Goal: Transaction & Acquisition: Purchase product/service

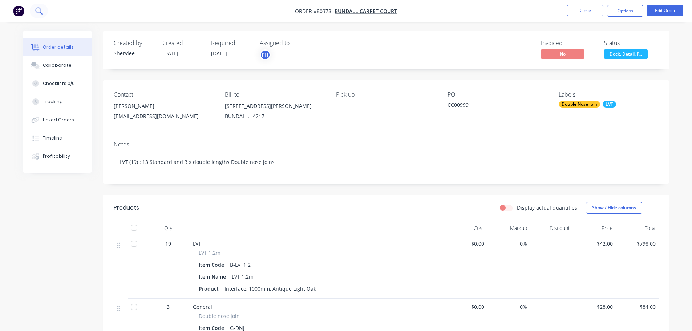
click at [39, 11] on icon at bounding box center [38, 10] width 7 height 7
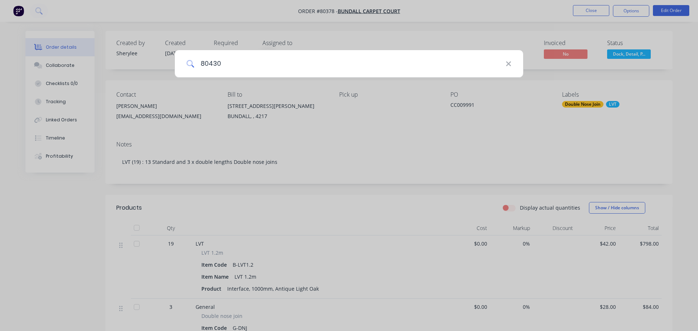
type input "80430"
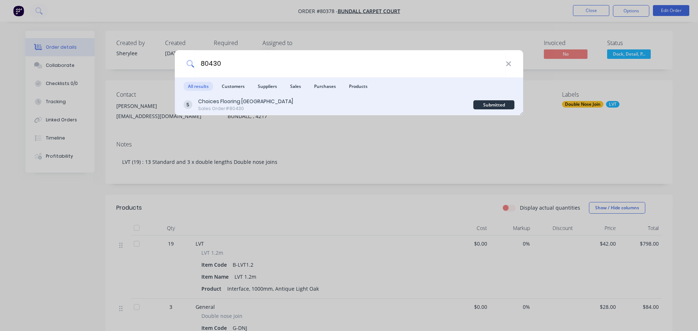
click at [237, 100] on div "Choices Flooring [GEOGRAPHIC_DATA]" at bounding box center [245, 102] width 95 height 8
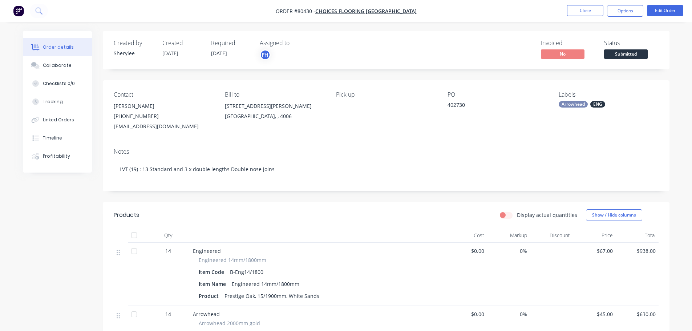
click at [581, 104] on div "Arrowhead" at bounding box center [573, 104] width 29 height 7
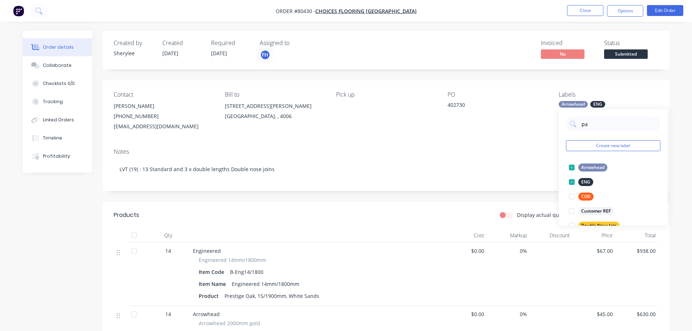
type input "par"
click at [571, 168] on div at bounding box center [572, 167] width 15 height 15
click at [523, 142] on div "Contact [PERSON_NAME] [PHONE_NUMBER] [EMAIL_ADDRESS][DOMAIN_NAME] Bill to [STRE…" at bounding box center [386, 111] width 567 height 62
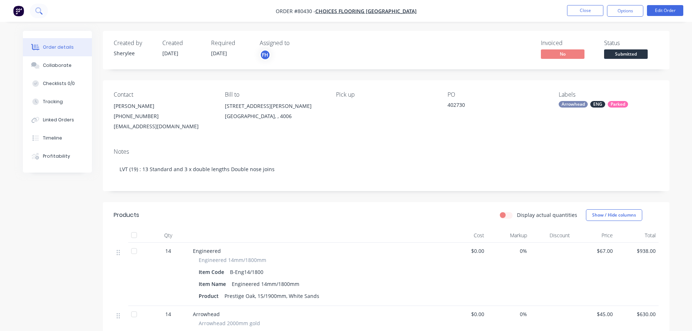
click at [36, 10] on icon at bounding box center [38, 10] width 6 height 6
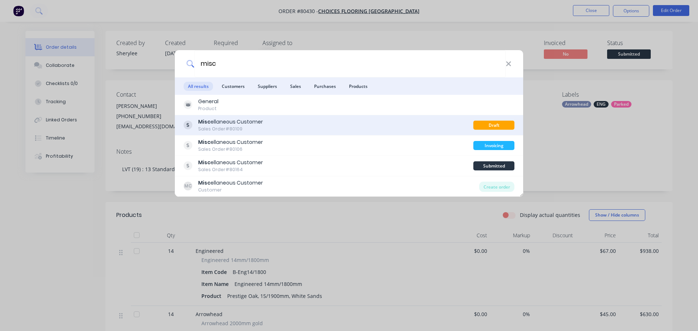
type input "misc"
click at [213, 129] on div "Sales Order #80109" at bounding box center [230, 129] width 65 height 7
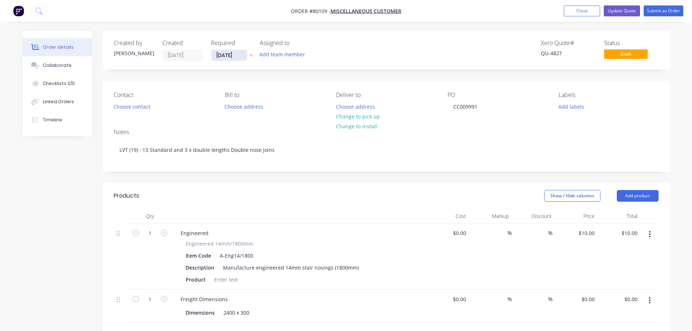
click at [241, 53] on input "[DATE]" at bounding box center [229, 55] width 36 height 11
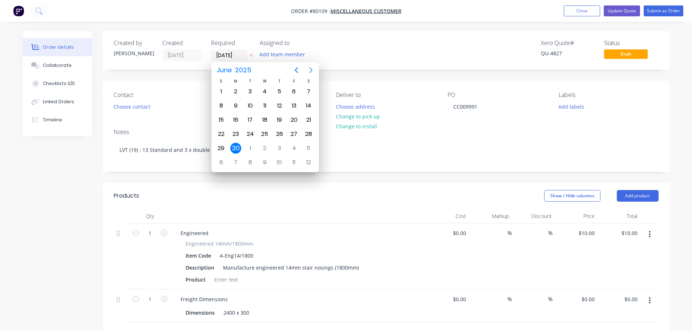
click at [311, 69] on icon "Next page" at bounding box center [311, 70] width 9 height 9
click at [248, 123] on div "16" at bounding box center [250, 119] width 11 height 11
type input "[DATE]"
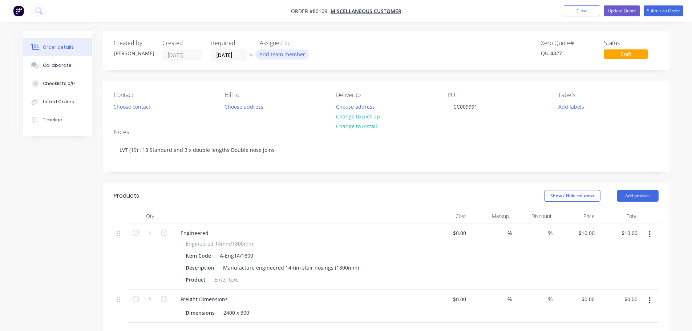
click at [263, 56] on button "Add team member" at bounding box center [281, 54] width 53 height 10
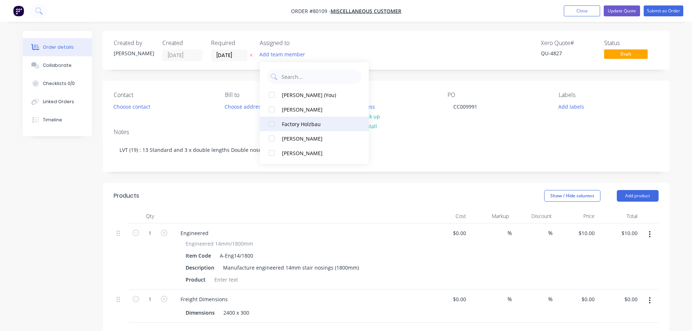
click at [272, 124] on div at bounding box center [272, 124] width 15 height 15
click at [136, 110] on button "Choose contact" at bounding box center [131, 106] width 45 height 10
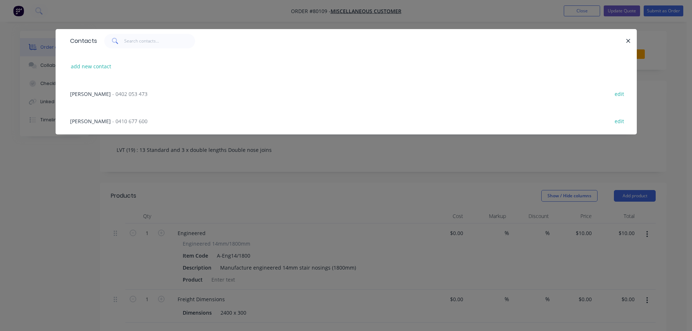
click at [118, 93] on span "- 0402 053 473" at bounding box center [129, 93] width 35 height 7
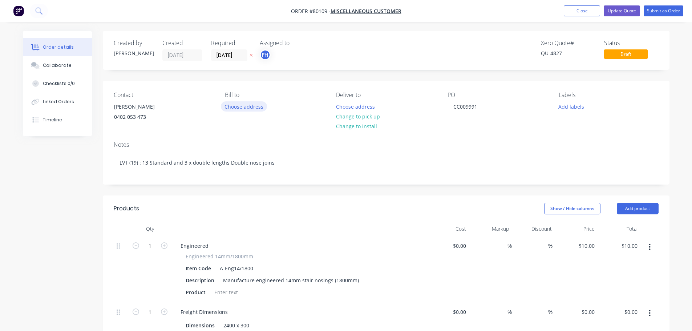
click at [237, 105] on button "Choose address" at bounding box center [244, 106] width 47 height 10
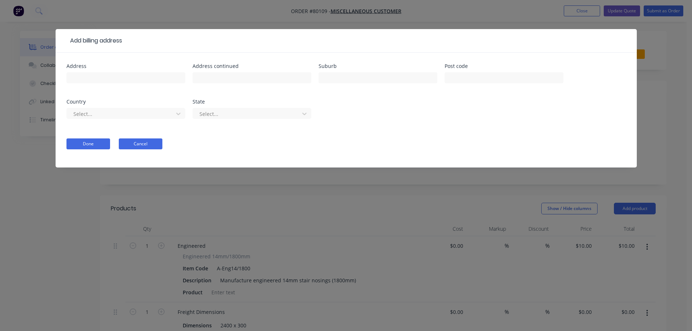
click at [133, 145] on button "Cancel" at bounding box center [141, 143] width 44 height 11
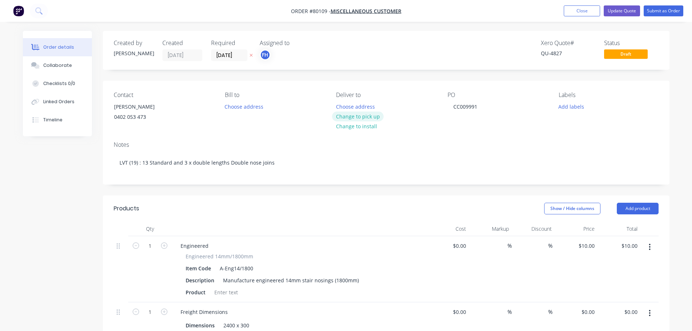
click at [359, 116] on button "Change to pick up" at bounding box center [358, 117] width 52 height 10
drag, startPoint x: 452, startPoint y: 109, endPoint x: 521, endPoint y: 116, distance: 69.3
click at [521, 116] on div "PO CC009991" at bounding box center [498, 108] width 100 height 33
click at [577, 10] on button "Close" at bounding box center [582, 10] width 36 height 11
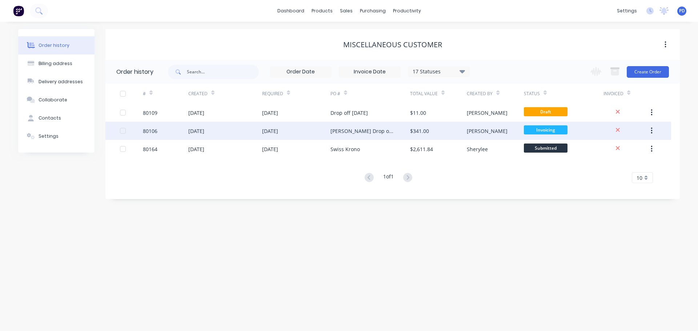
click at [202, 133] on div "[DATE]" at bounding box center [196, 131] width 16 height 8
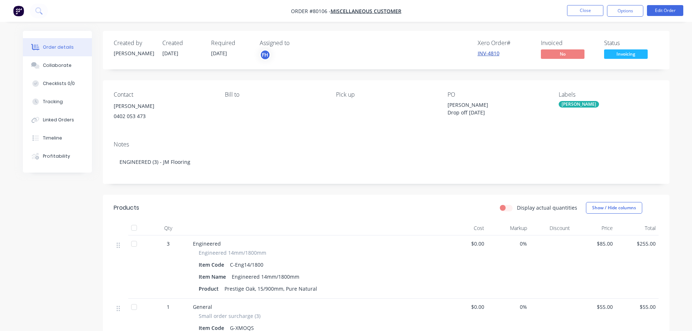
click at [495, 53] on link "INV-4810" at bounding box center [489, 53] width 22 height 7
click at [666, 11] on button "Edit Order" at bounding box center [665, 10] width 36 height 11
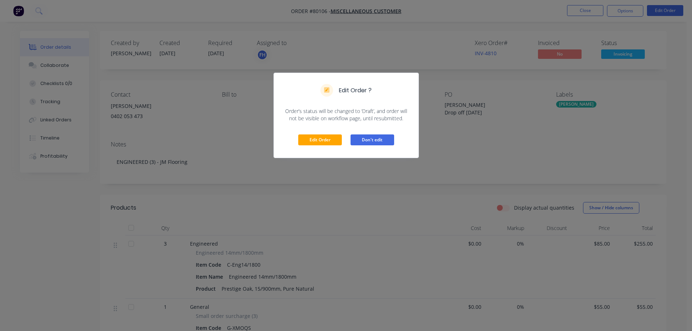
click at [368, 142] on button "Don't edit" at bounding box center [373, 139] width 44 height 11
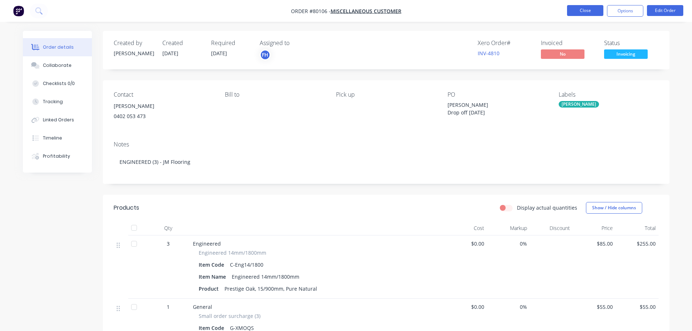
click at [593, 13] on button "Close" at bounding box center [585, 10] width 36 height 11
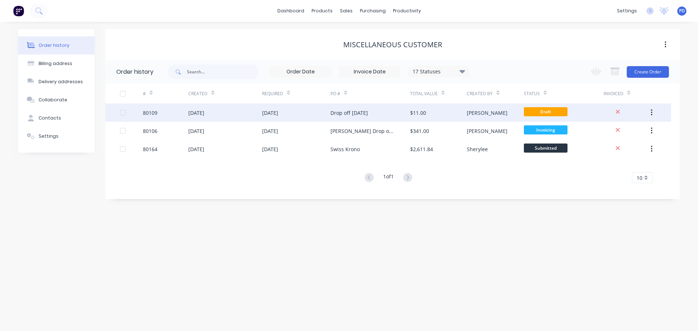
click at [204, 113] on div "[DATE]" at bounding box center [196, 113] width 16 height 8
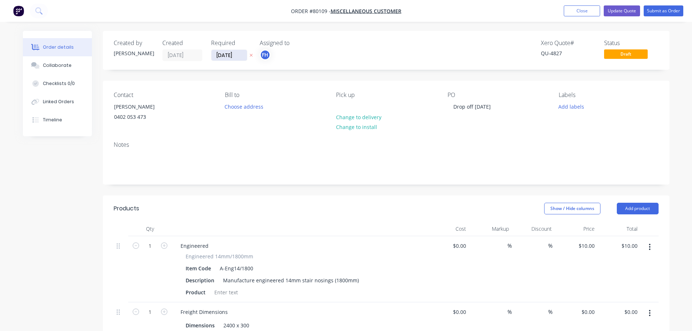
click at [241, 56] on input "[DATE]" at bounding box center [229, 55] width 36 height 11
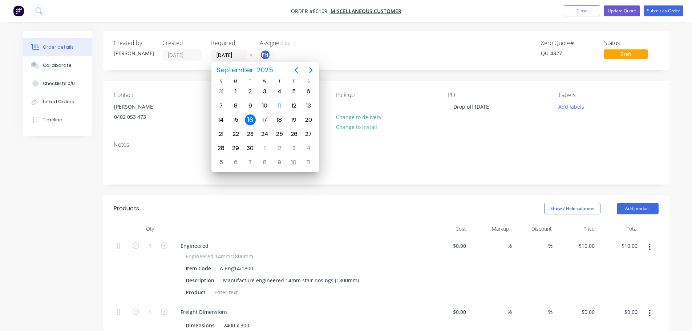
click at [252, 119] on div "16" at bounding box center [250, 119] width 11 height 11
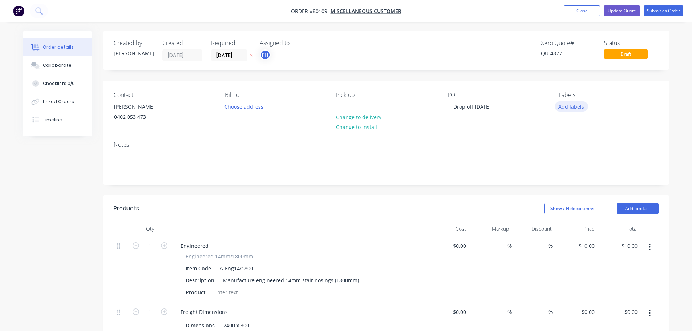
click at [577, 108] on button "Add labels" at bounding box center [571, 106] width 33 height 10
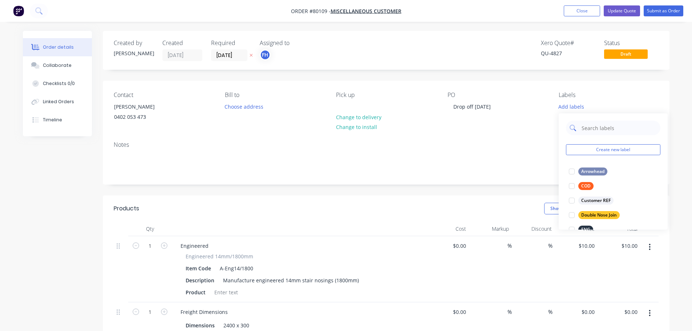
click at [586, 127] on input "text" at bounding box center [619, 128] width 76 height 15
type input "eng"
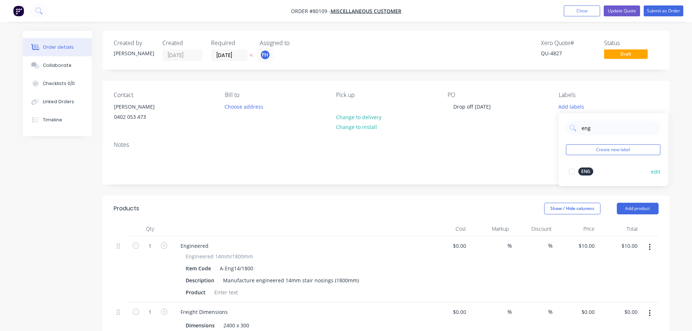
click at [571, 170] on div at bounding box center [572, 171] width 15 height 15
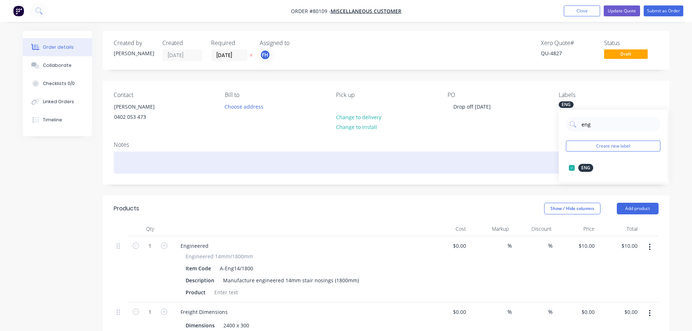
click at [157, 161] on div at bounding box center [386, 163] width 545 height 22
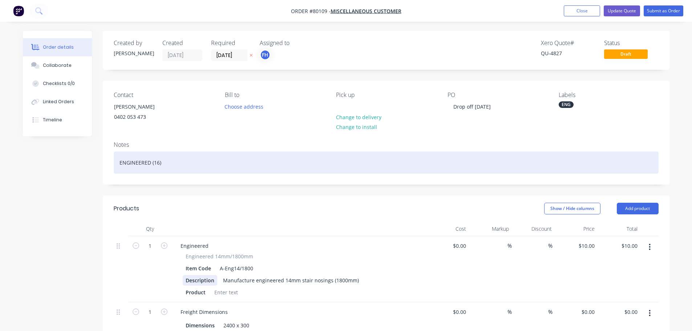
scroll to position [36, 0]
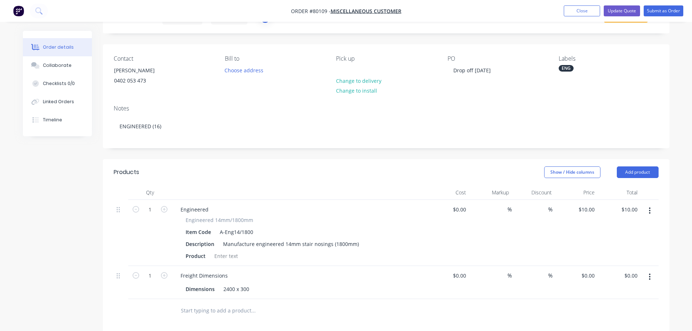
click at [648, 207] on button "button" at bounding box center [649, 210] width 17 height 13
click at [597, 277] on div "Delete" at bounding box center [624, 273] width 56 height 11
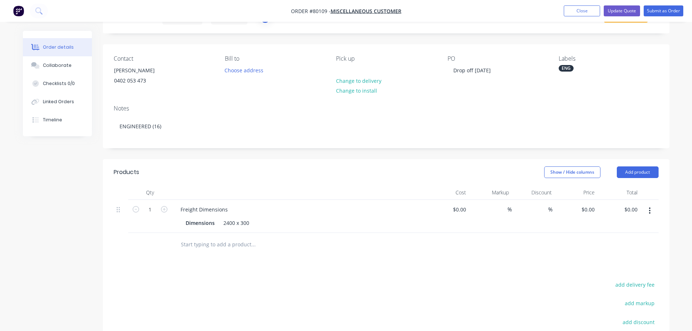
click at [655, 212] on button "button" at bounding box center [649, 210] width 17 height 13
click at [605, 271] on div "Delete" at bounding box center [624, 273] width 56 height 11
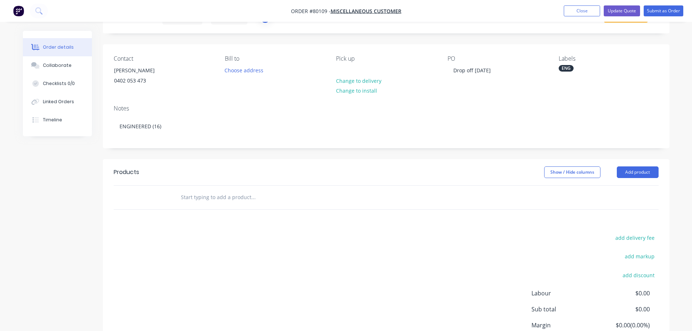
click at [189, 192] on input "text" at bounding box center [253, 197] width 145 height 15
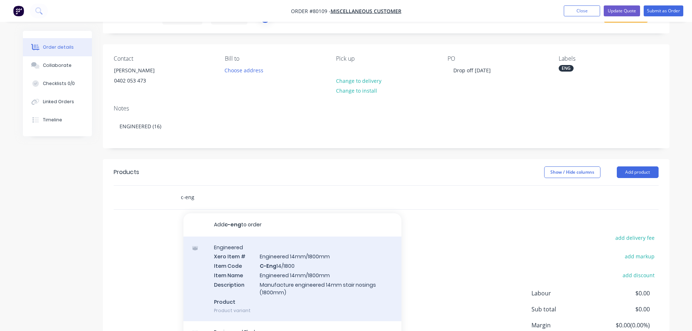
type input "c-eng"
click at [270, 270] on div "Engineered Xero Item # Engineered 14mm/1800mm Item Code C-Eng 14/1800 Item Name…" at bounding box center [293, 279] width 218 height 85
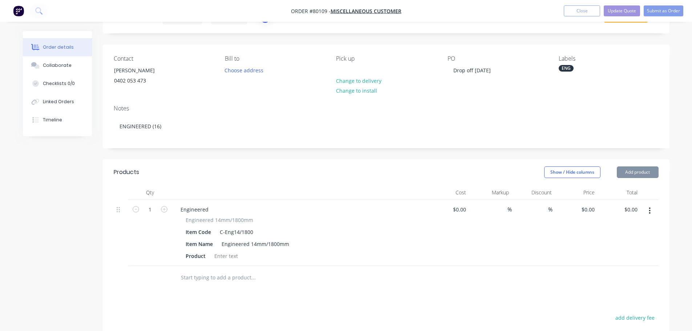
type input "$85.00"
click at [233, 253] on div at bounding box center [225, 256] width 29 height 11
click at [166, 211] on icon "button" at bounding box center [164, 209] width 7 height 7
type input "2"
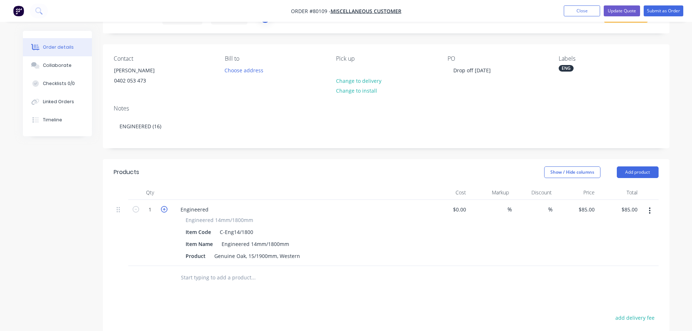
type input "$170.00"
click at [166, 211] on icon "button" at bounding box center [164, 209] width 7 height 7
type input "4"
type input "$255.00"
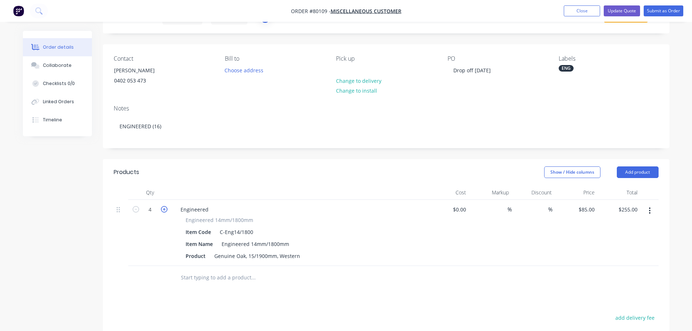
click at [166, 211] on icon "button" at bounding box center [164, 209] width 7 height 7
type input "6"
type input "$510.00"
click at [166, 211] on icon "button" at bounding box center [164, 209] width 7 height 7
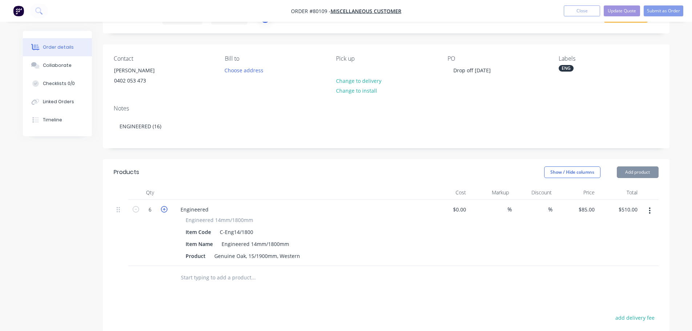
type input "7"
type input "$595.00"
click at [164, 209] on icon "button" at bounding box center [164, 209] width 7 height 7
type input "8"
type input "$680.00"
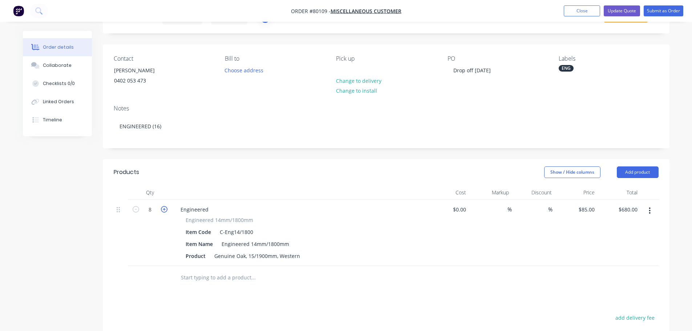
click at [164, 209] on icon "button" at bounding box center [164, 209] width 7 height 7
type input "9"
type input "$765.00"
click at [164, 209] on icon "button" at bounding box center [164, 209] width 7 height 7
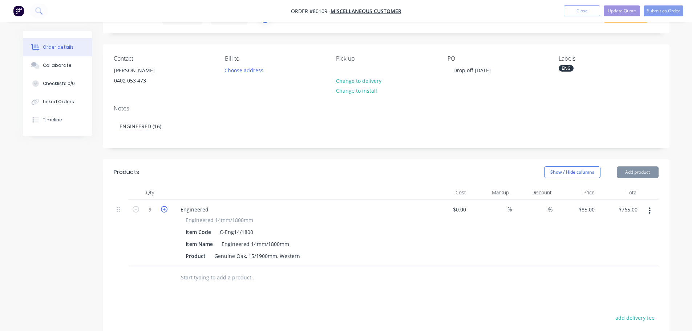
type input "11"
type input "$935.00"
click at [164, 209] on icon "button" at bounding box center [164, 209] width 7 height 7
type input "12"
type input "$1,020.00"
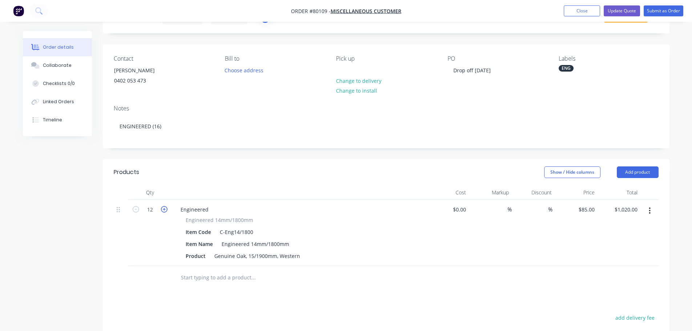
click at [164, 209] on icon "button" at bounding box center [164, 209] width 7 height 7
type input "13"
type input "$1,105.00"
click at [164, 209] on icon "button" at bounding box center [164, 209] width 7 height 7
type input "14"
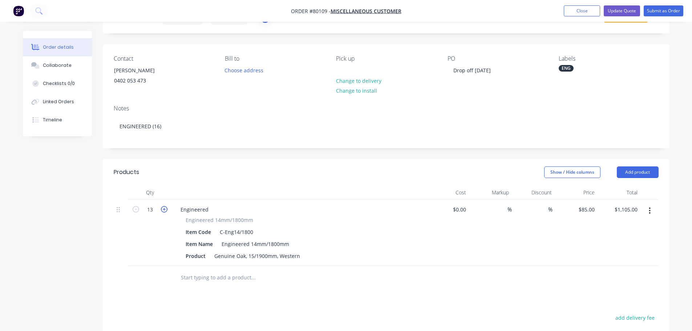
type input "$1,190.00"
click at [164, 209] on icon "button" at bounding box center [164, 209] width 7 height 7
type input "15"
type input "$1,275.00"
click at [164, 209] on icon "button" at bounding box center [164, 209] width 7 height 7
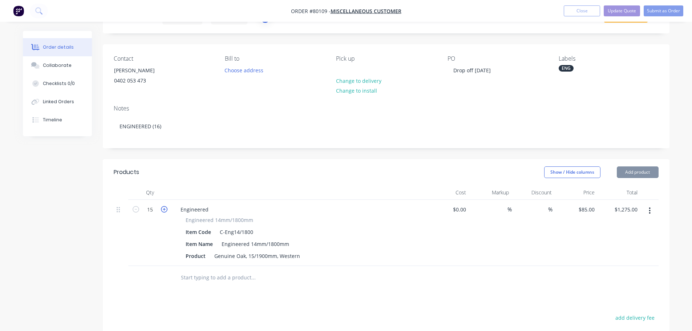
type input "16"
type input "$1,360.00"
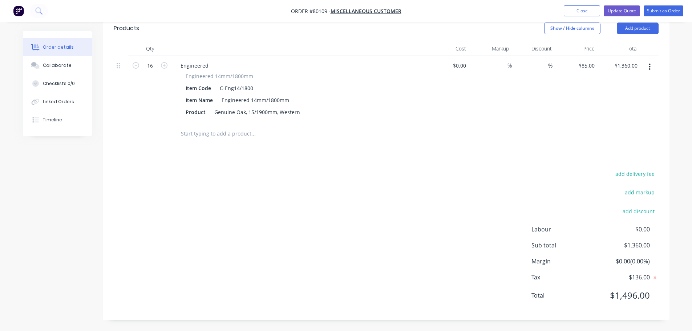
scroll to position [0, 0]
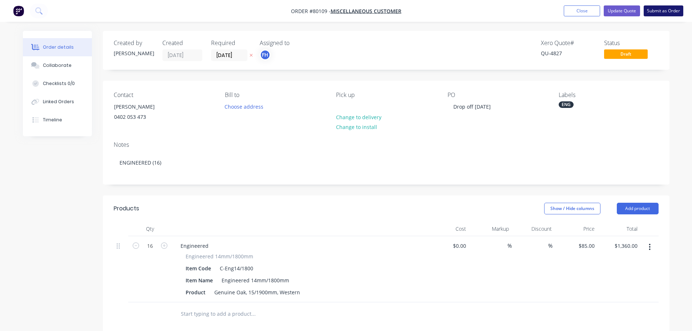
click at [657, 12] on button "Submit as Order" at bounding box center [664, 10] width 40 height 11
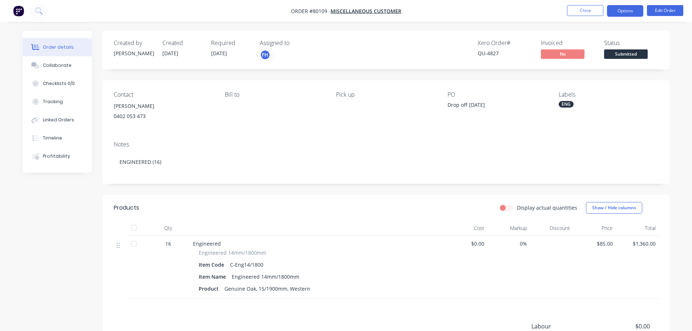
click at [624, 10] on button "Options" at bounding box center [625, 11] width 36 height 12
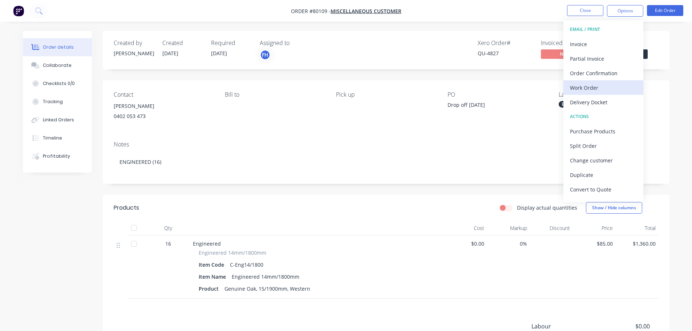
click at [594, 87] on div "Work Order" at bounding box center [603, 87] width 67 height 11
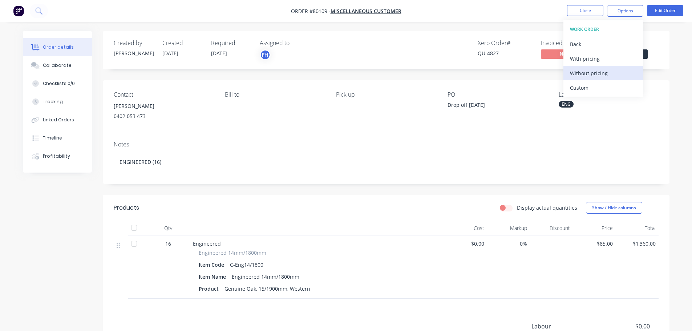
click at [581, 74] on div "Without pricing" at bounding box center [603, 73] width 67 height 11
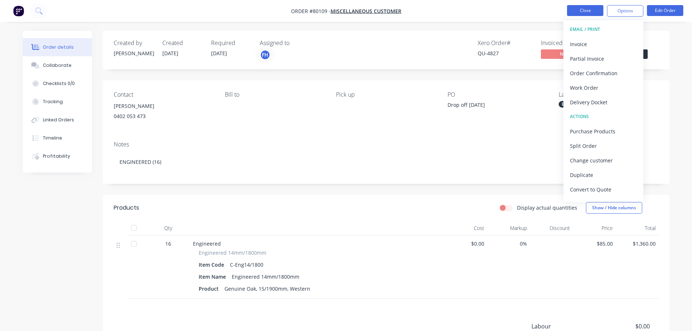
click at [574, 11] on button "Close" at bounding box center [585, 10] width 36 height 11
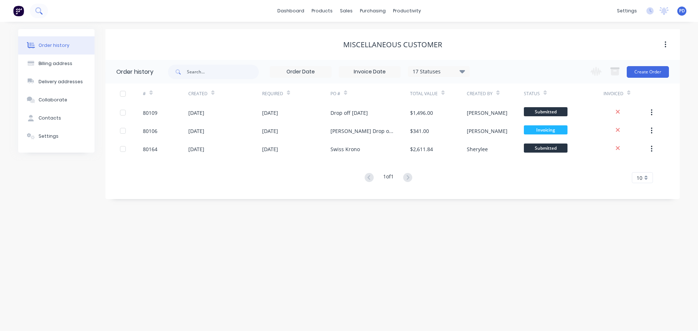
click at [39, 11] on icon at bounding box center [38, 10] width 7 height 7
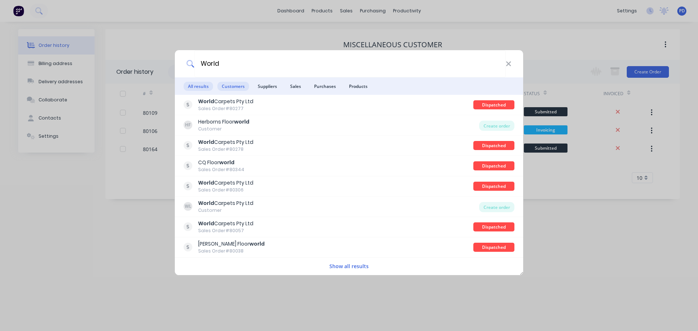
type input "World"
click at [230, 89] on span "Customers" at bounding box center [233, 86] width 32 height 9
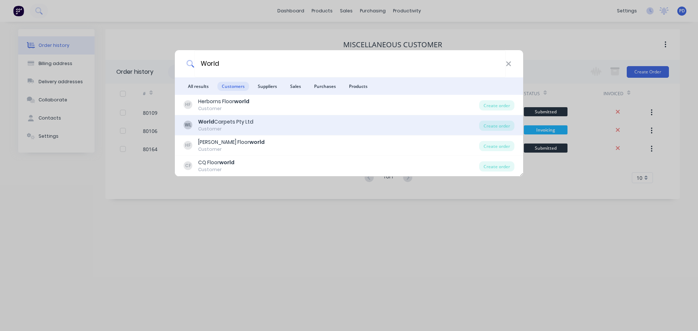
click at [221, 121] on div "World Carpets Pty Ltd" at bounding box center [225, 122] width 55 height 8
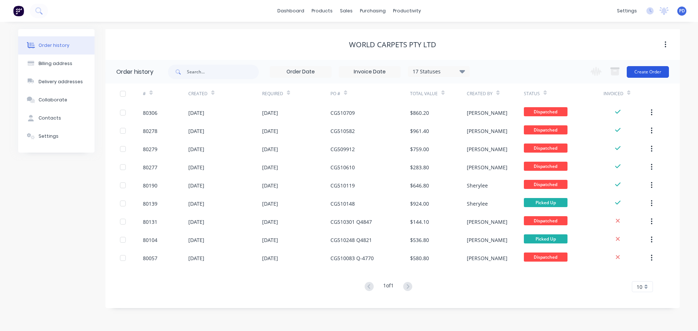
click at [633, 72] on button "Create Order" at bounding box center [647, 72] width 42 height 12
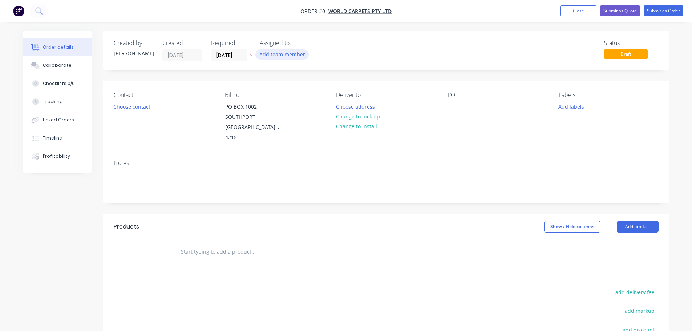
click at [279, 52] on button "Add team member" at bounding box center [281, 54] width 53 height 10
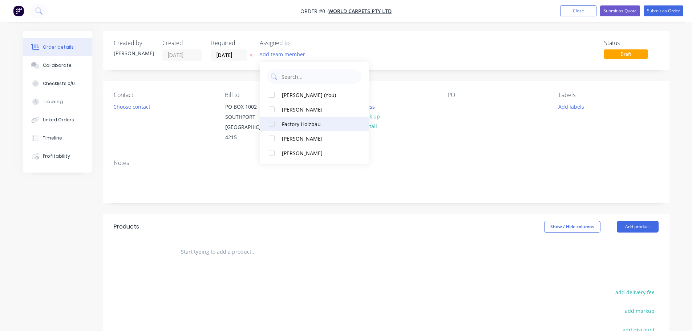
click at [270, 124] on div at bounding box center [272, 124] width 15 height 15
click at [125, 109] on div "Order details Collaborate Checklists 0/0 Tracking Linked Orders Timeline Profit…" at bounding box center [346, 240] width 661 height 419
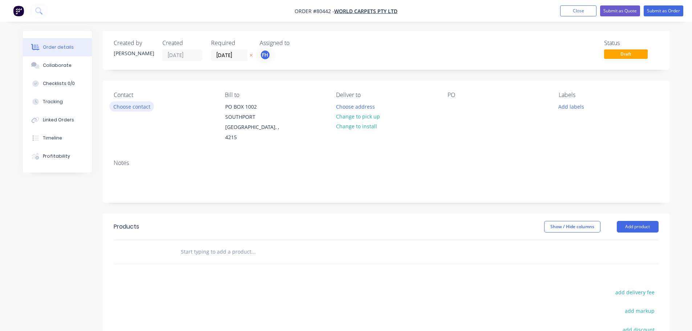
click at [122, 103] on button "Choose contact" at bounding box center [131, 106] width 45 height 10
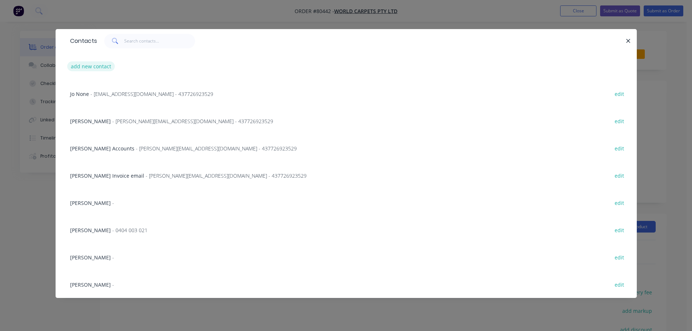
click at [89, 65] on button "add new contact" at bounding box center [91, 66] width 48 height 10
select select "AU"
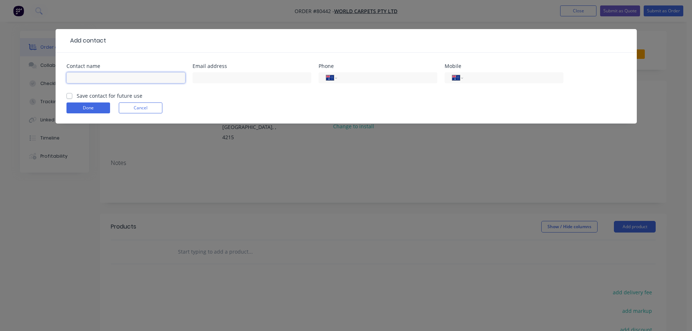
click at [100, 80] on input "text" at bounding box center [125, 77] width 119 height 11
type input "[PERSON_NAME]"
click at [371, 82] on div "International [GEOGRAPHIC_DATA] [GEOGRAPHIC_DATA] [GEOGRAPHIC_DATA] [GEOGRAPHIC…" at bounding box center [378, 77] width 119 height 11
click at [366, 79] on input "tel" at bounding box center [385, 78] width 87 height 8
type input "[PHONE_NUMBER]"
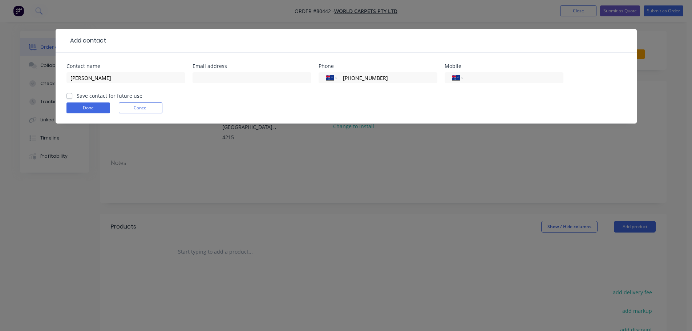
click at [95, 96] on label "Save contact for future use" at bounding box center [110, 96] width 66 height 8
click at [72, 96] on input "Save contact for future use" at bounding box center [69, 95] width 6 height 7
checkbox input "true"
click at [105, 108] on button "Done" at bounding box center [88, 107] width 44 height 11
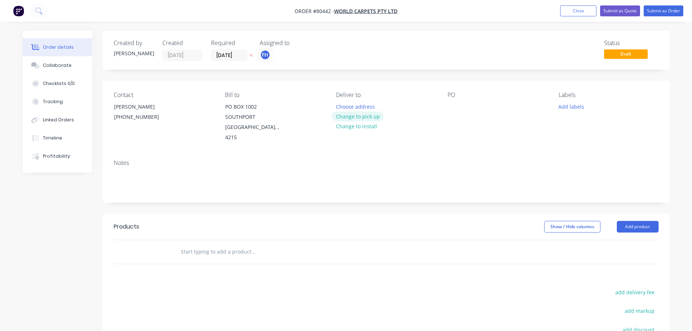
click at [353, 117] on button "Change to pick up" at bounding box center [358, 117] width 52 height 10
click at [450, 106] on div at bounding box center [454, 106] width 12 height 11
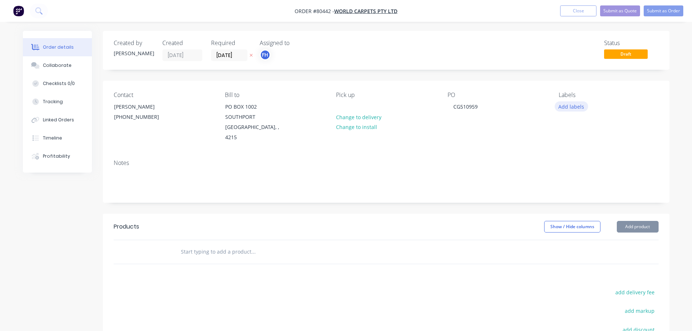
click at [573, 108] on button "Add labels" at bounding box center [571, 106] width 33 height 10
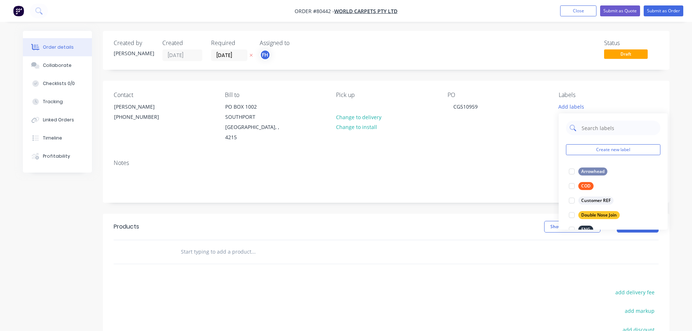
click at [582, 126] on input "text" at bounding box center [619, 128] width 76 height 15
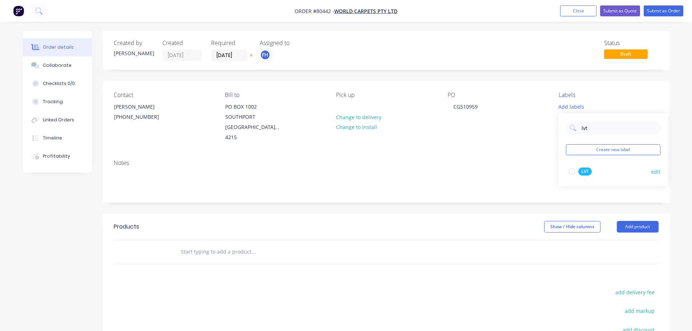
click at [572, 173] on div at bounding box center [572, 171] width 15 height 15
click at [598, 127] on input "lvt" at bounding box center [619, 124] width 76 height 15
drag, startPoint x: 598, startPoint y: 127, endPoint x: 567, endPoint y: 128, distance: 30.9
click at [567, 128] on div "lvt" at bounding box center [613, 124] width 94 height 15
type input "prom"
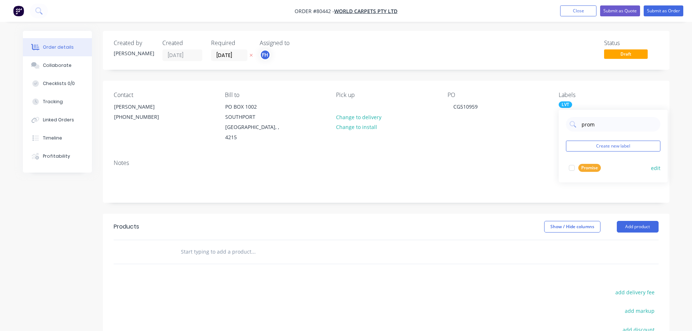
click at [571, 167] on div at bounding box center [572, 168] width 15 height 15
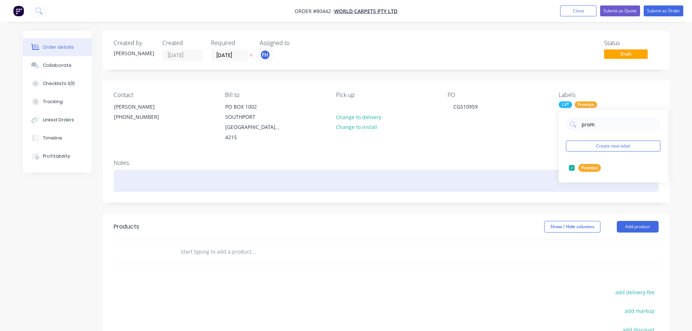
click at [138, 170] on div at bounding box center [386, 181] width 545 height 22
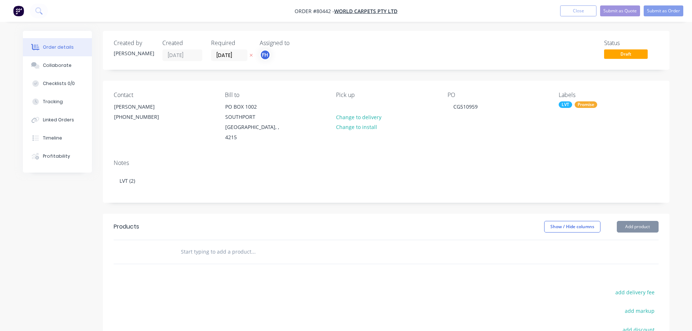
click at [213, 245] on input "text" at bounding box center [253, 252] width 145 height 15
type input "b-"
